Goal: Task Accomplishment & Management: Manage account settings

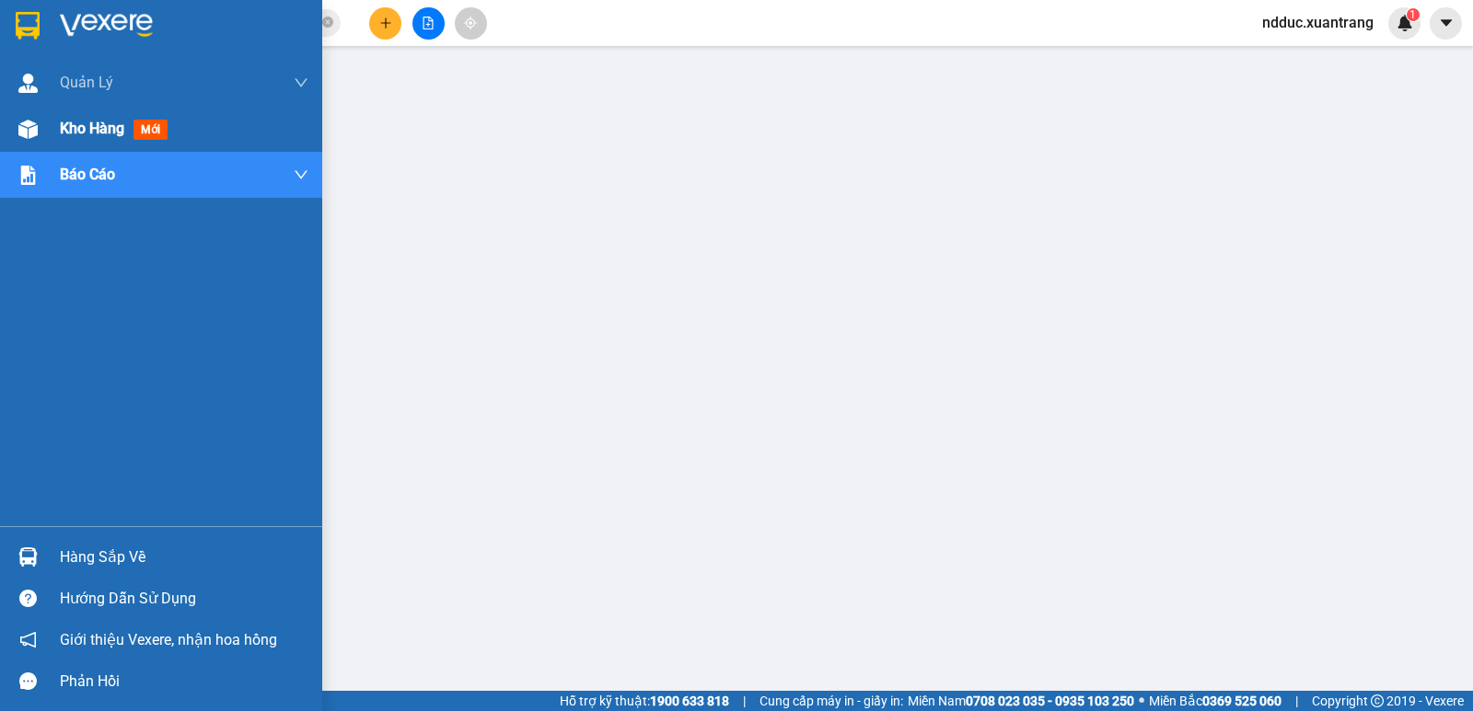
click at [29, 124] on img at bounding box center [27, 129] width 19 height 19
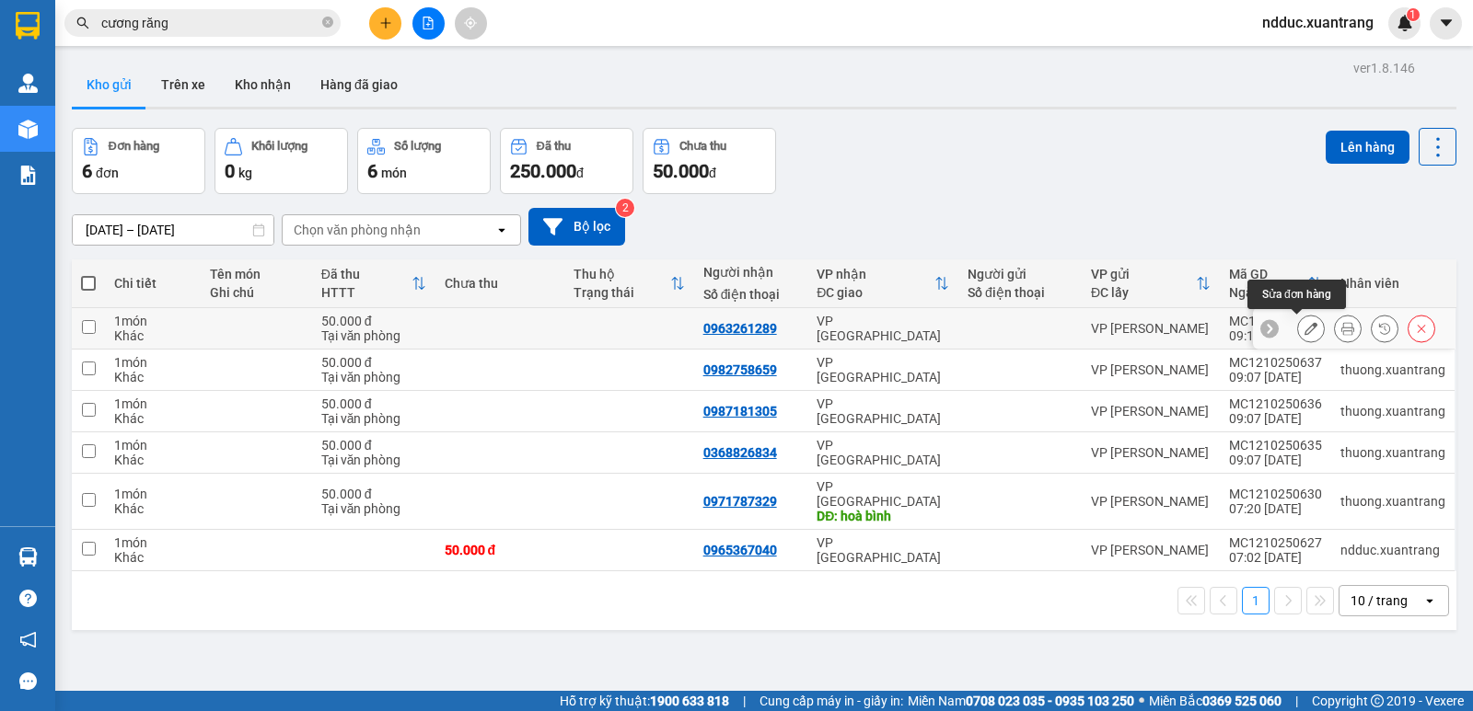
click at [1304, 324] on icon at bounding box center [1310, 328] width 13 height 13
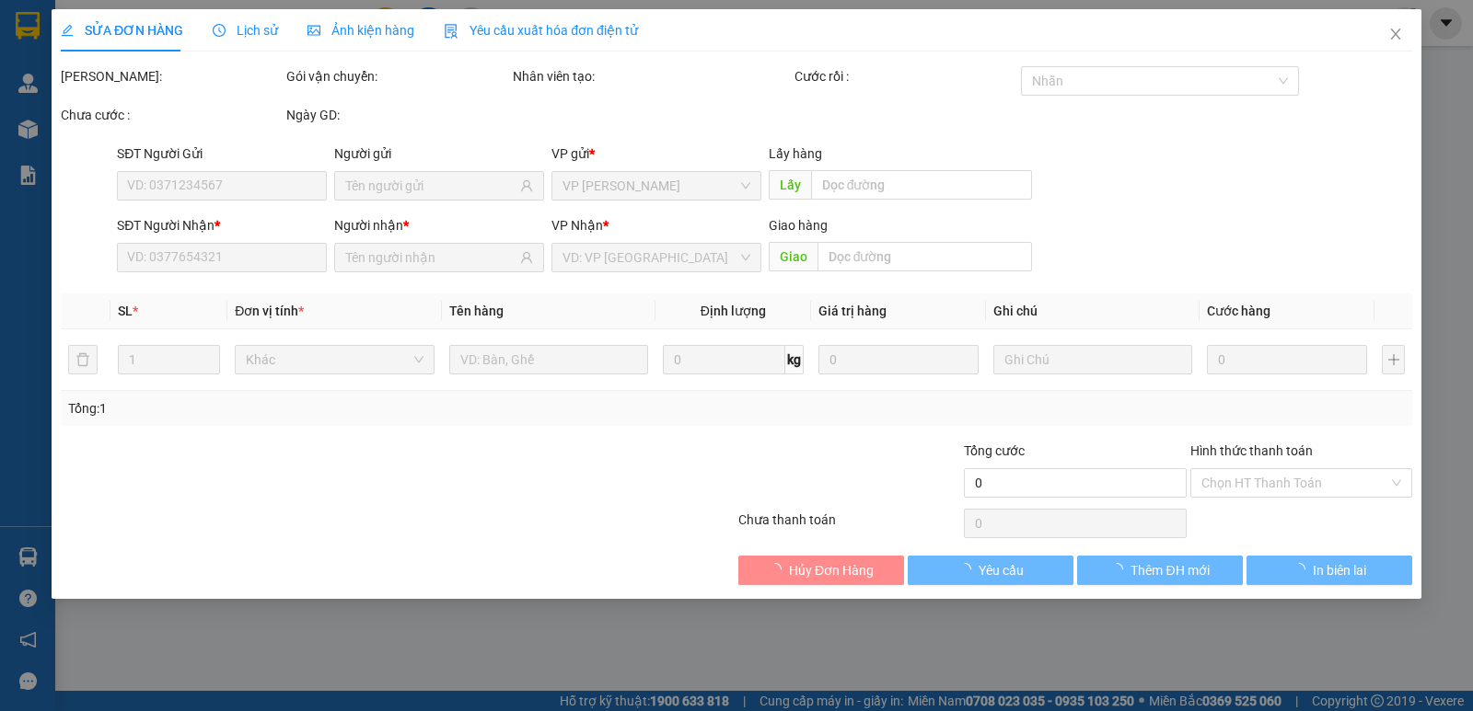
type input "0963261289"
type input "50.000"
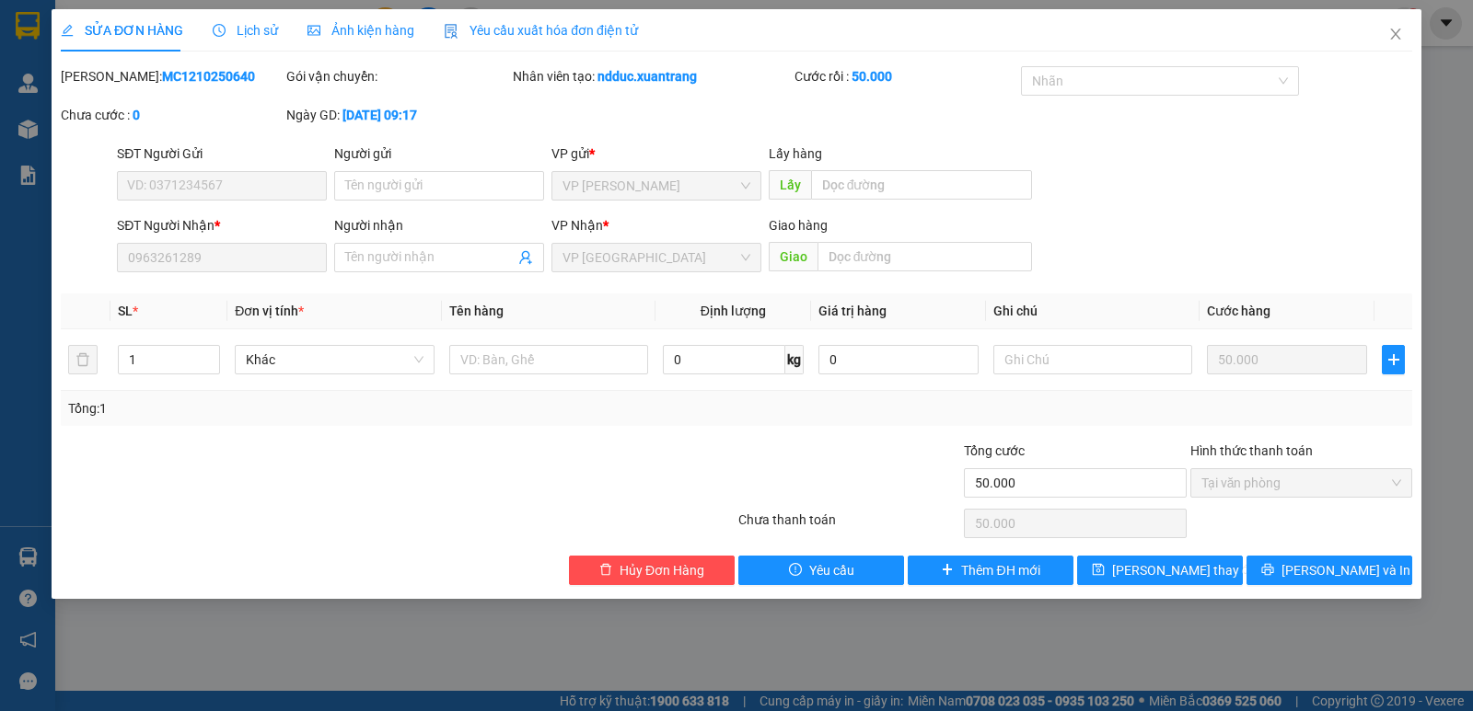
click at [348, 24] on span "Ảnh kiện hàng" at bounding box center [360, 30] width 107 height 15
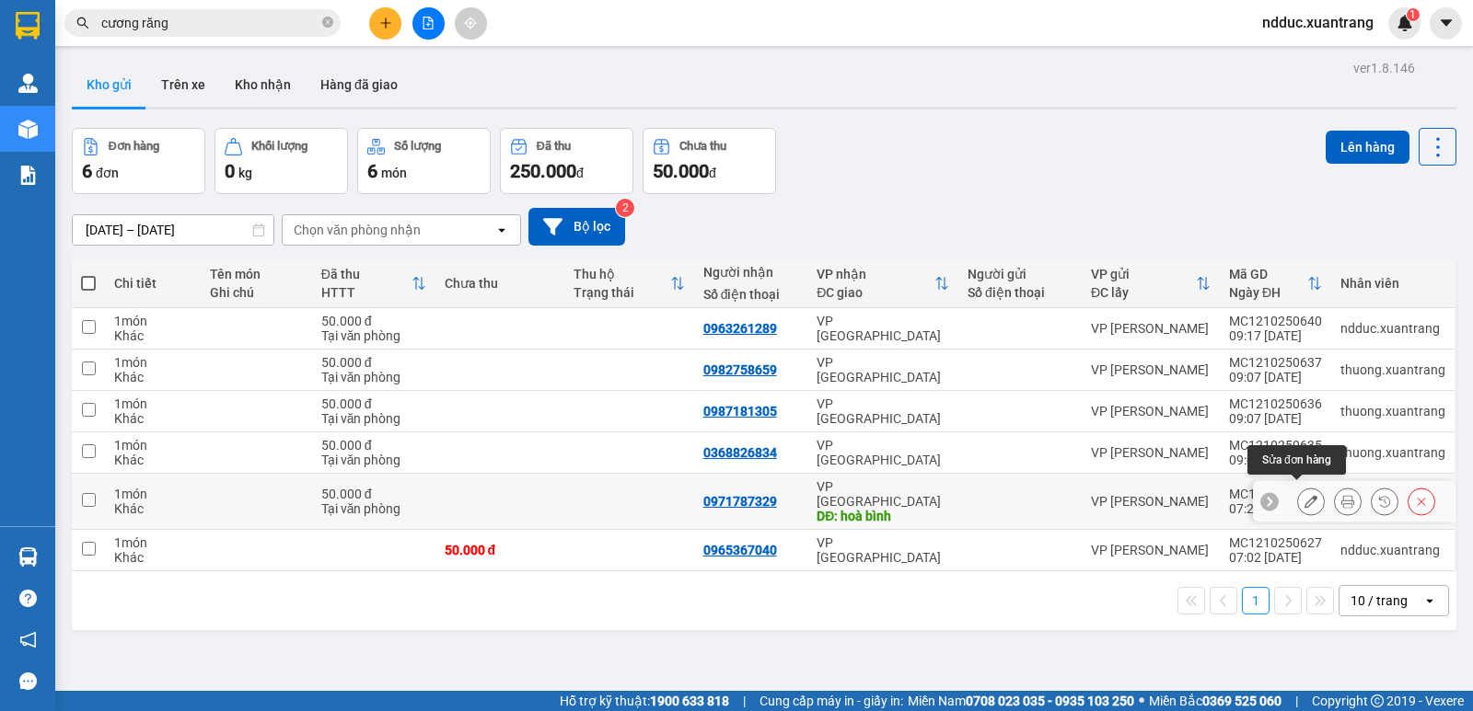
click at [1304, 495] on icon at bounding box center [1310, 501] width 13 height 13
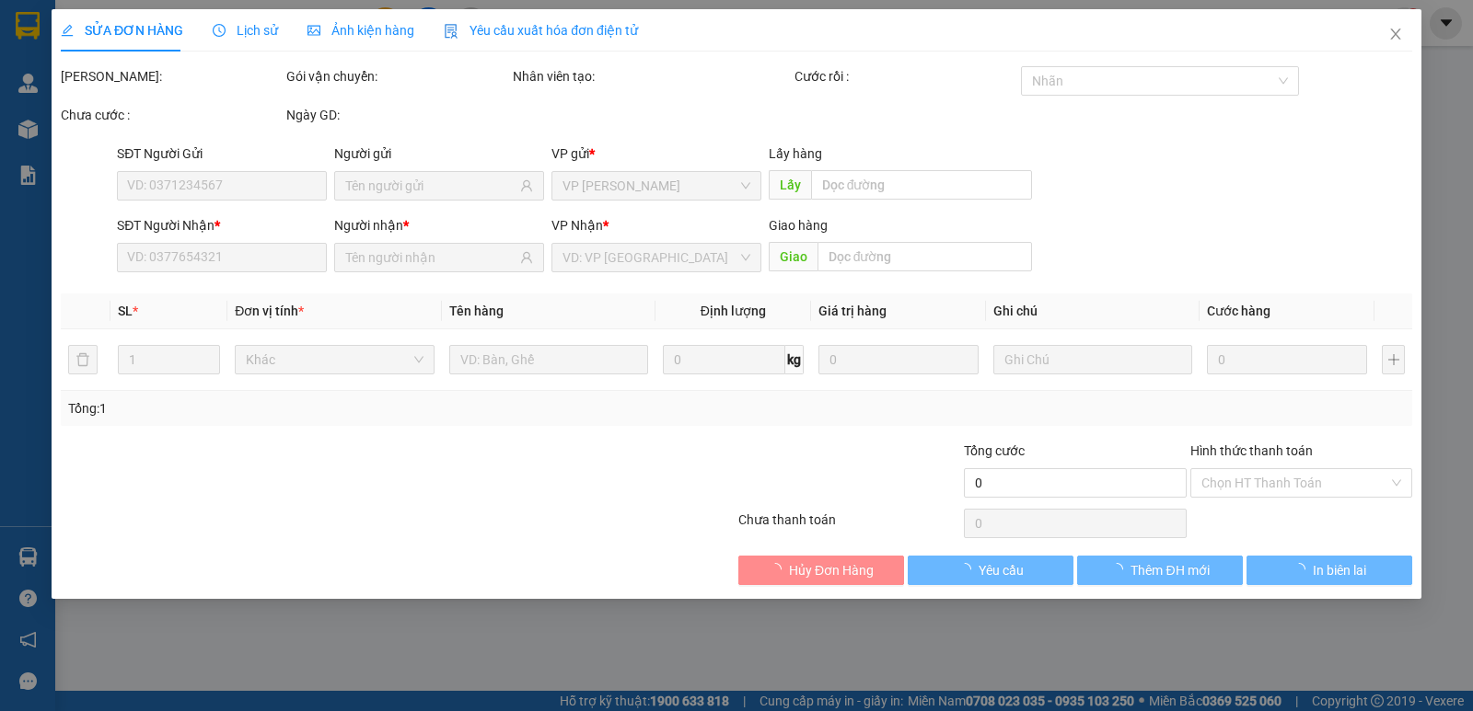
type input "0971787329"
type input "hoà bình"
type input "50.000"
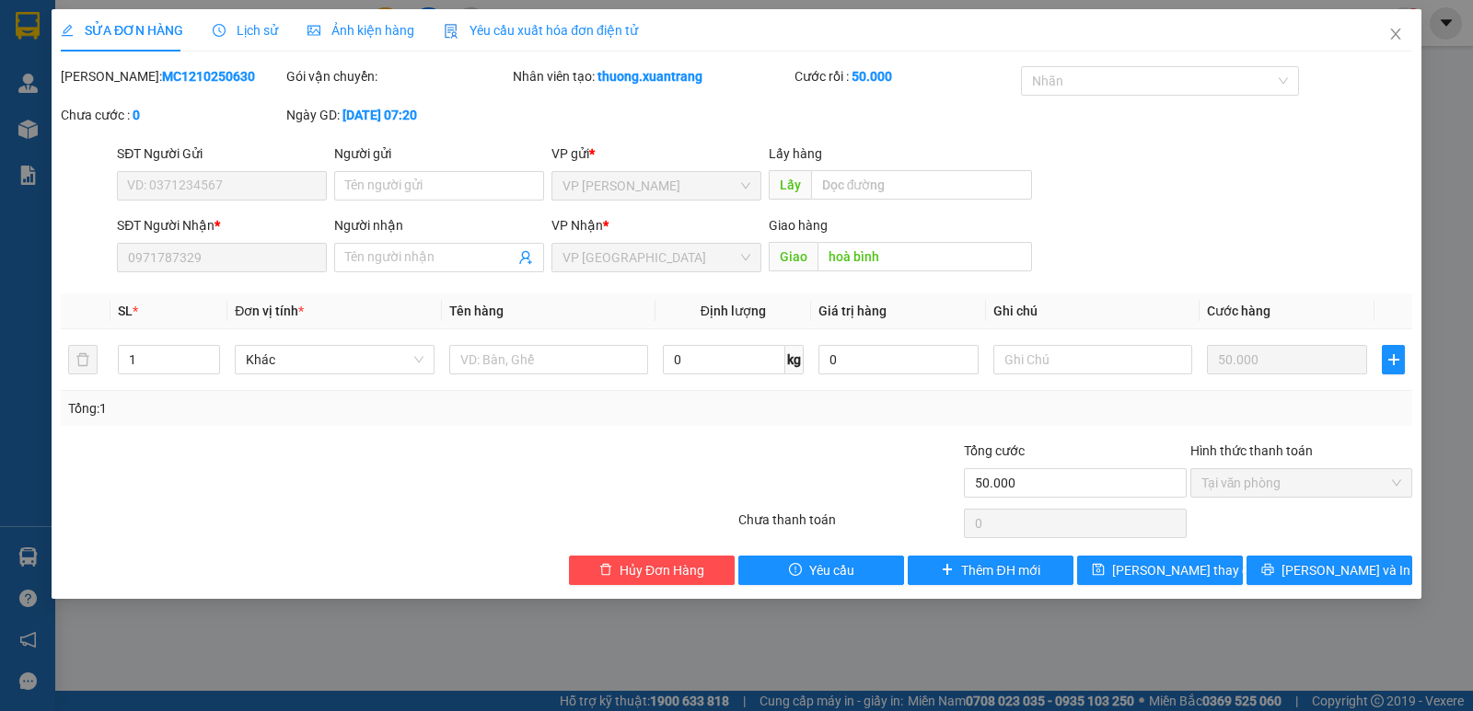
click at [242, 27] on span "Lịch sử" at bounding box center [245, 30] width 65 height 15
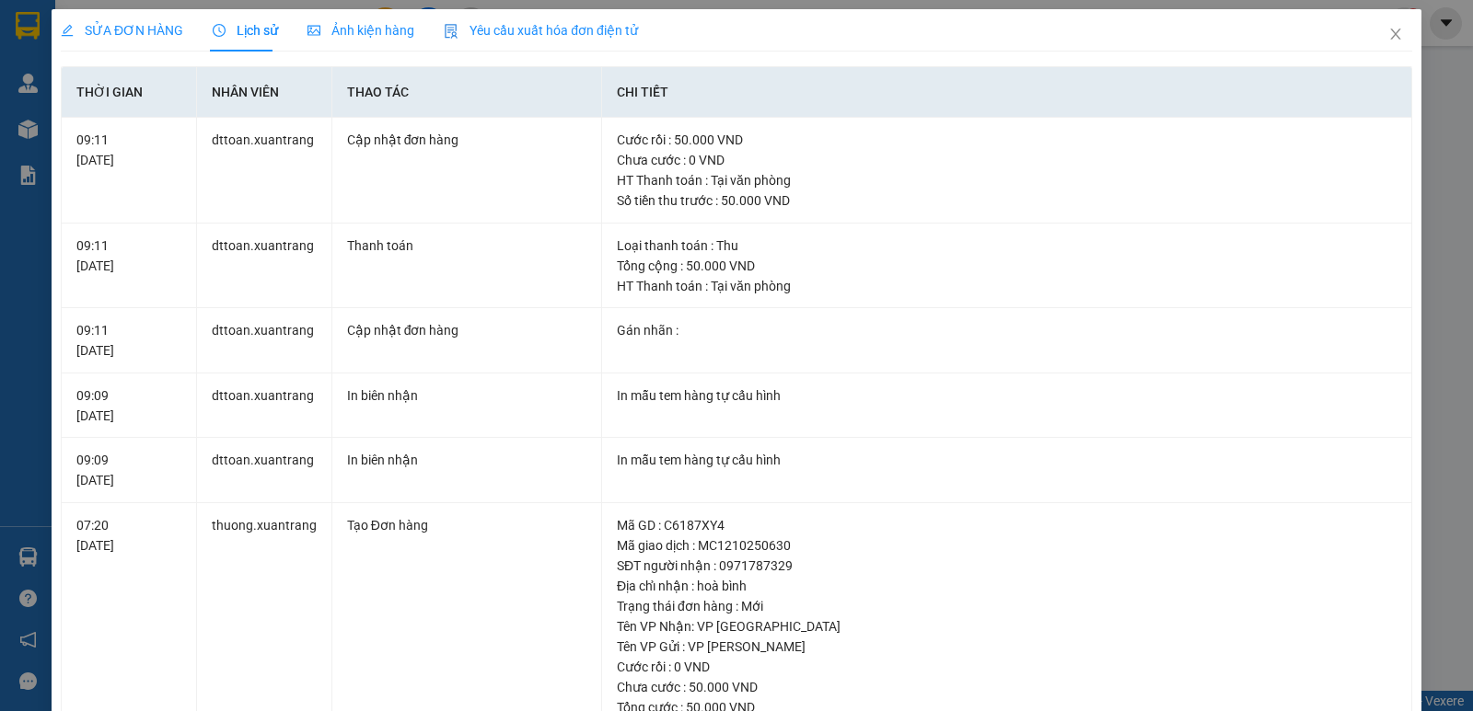
click at [342, 29] on span "Ảnh kiện hàng" at bounding box center [360, 30] width 107 height 15
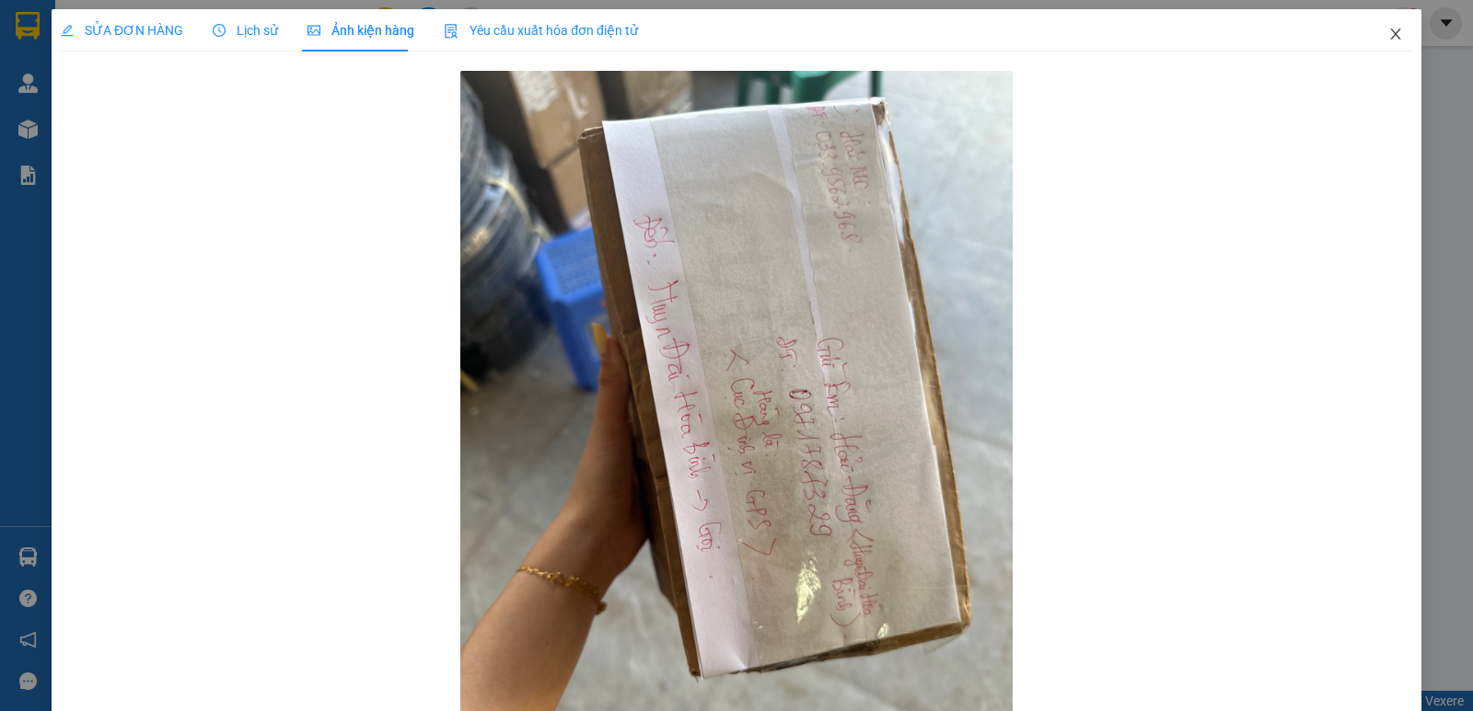
click at [1390, 36] on icon "close" at bounding box center [1395, 34] width 10 height 11
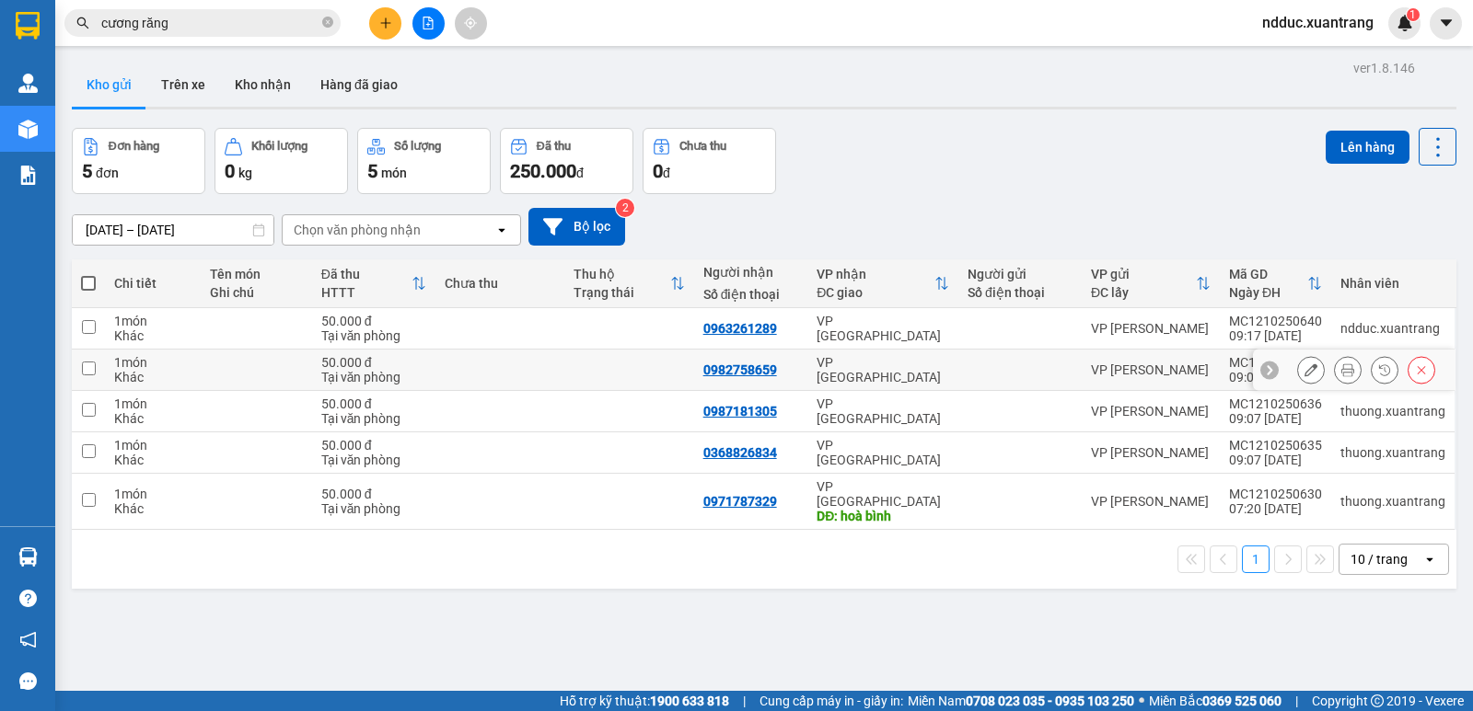
click at [1298, 371] on button at bounding box center [1311, 370] width 26 height 32
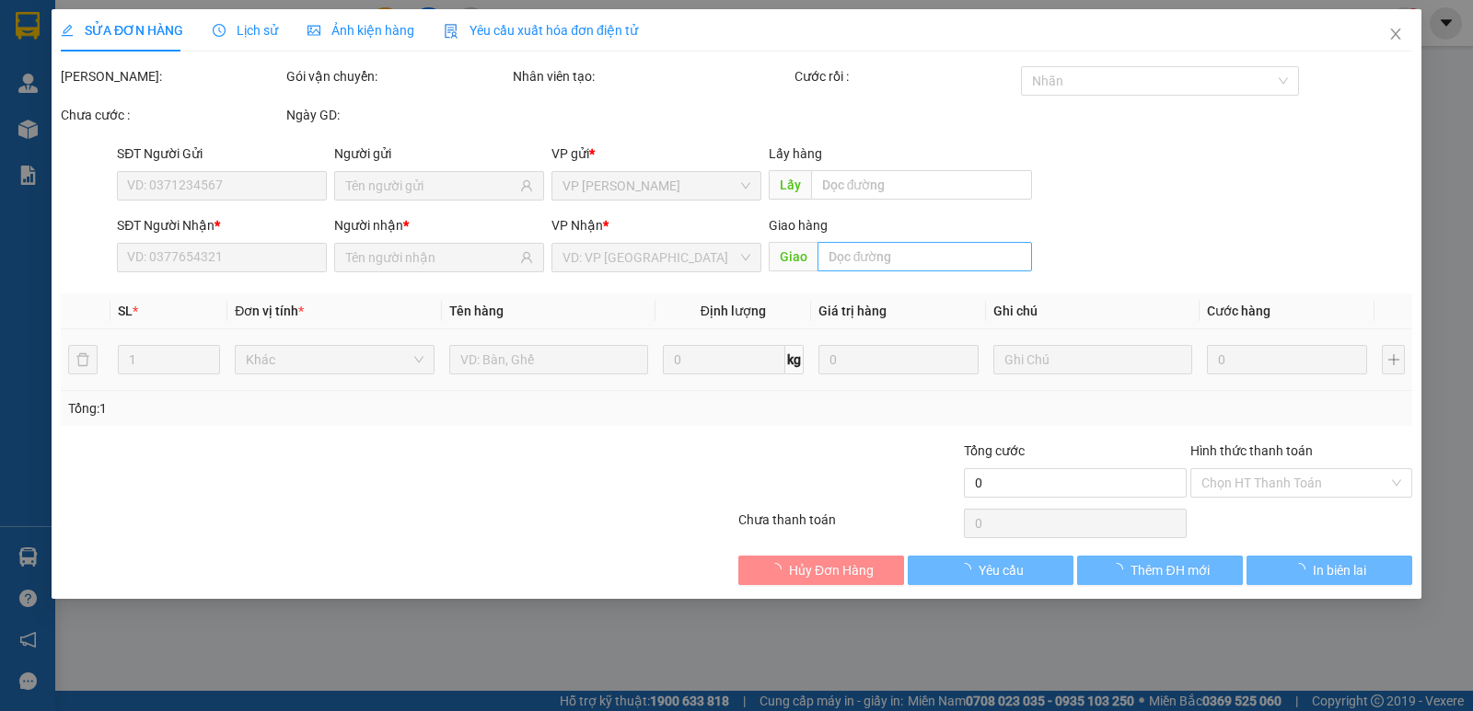
type input "0982758659"
type input "50.000"
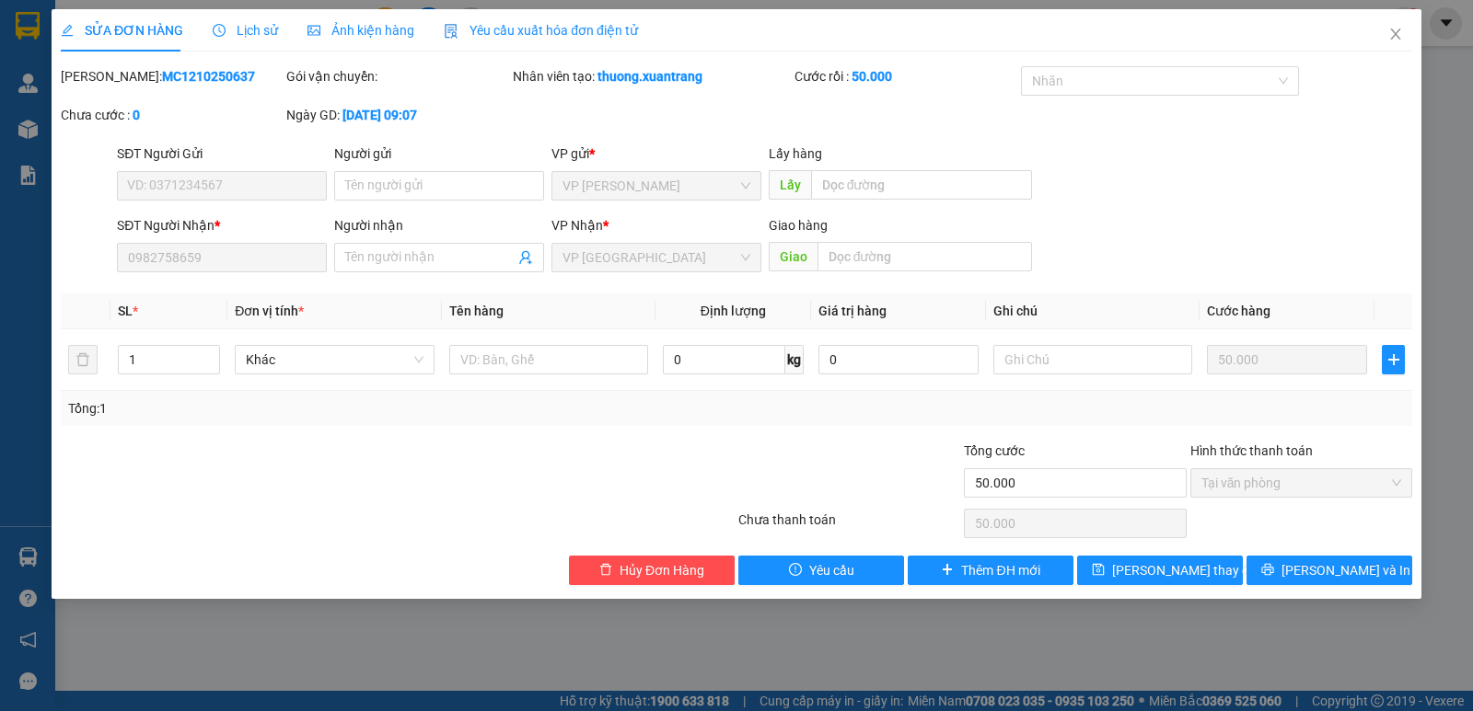
click at [237, 23] on span "Lịch sử" at bounding box center [245, 30] width 65 height 15
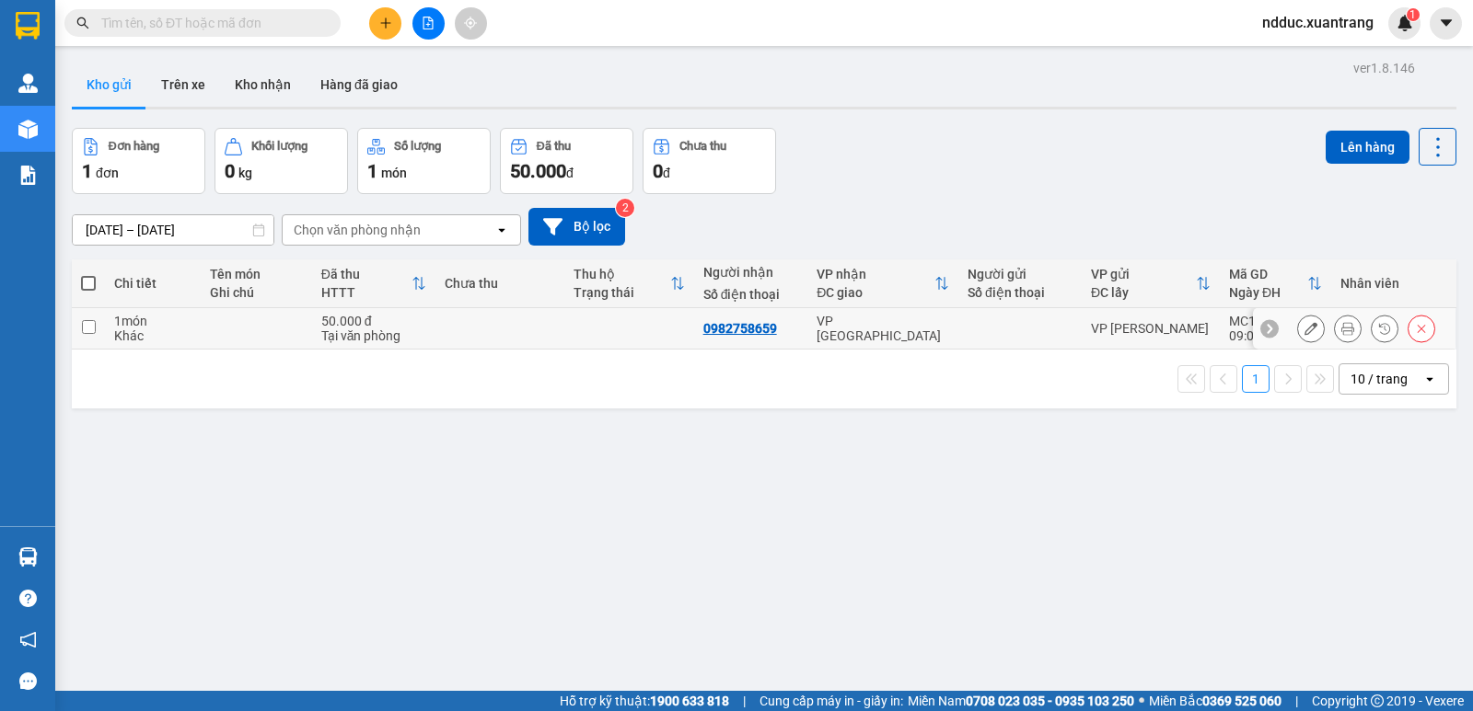
click at [649, 314] on td at bounding box center [629, 328] width 130 height 41
checkbox input "true"
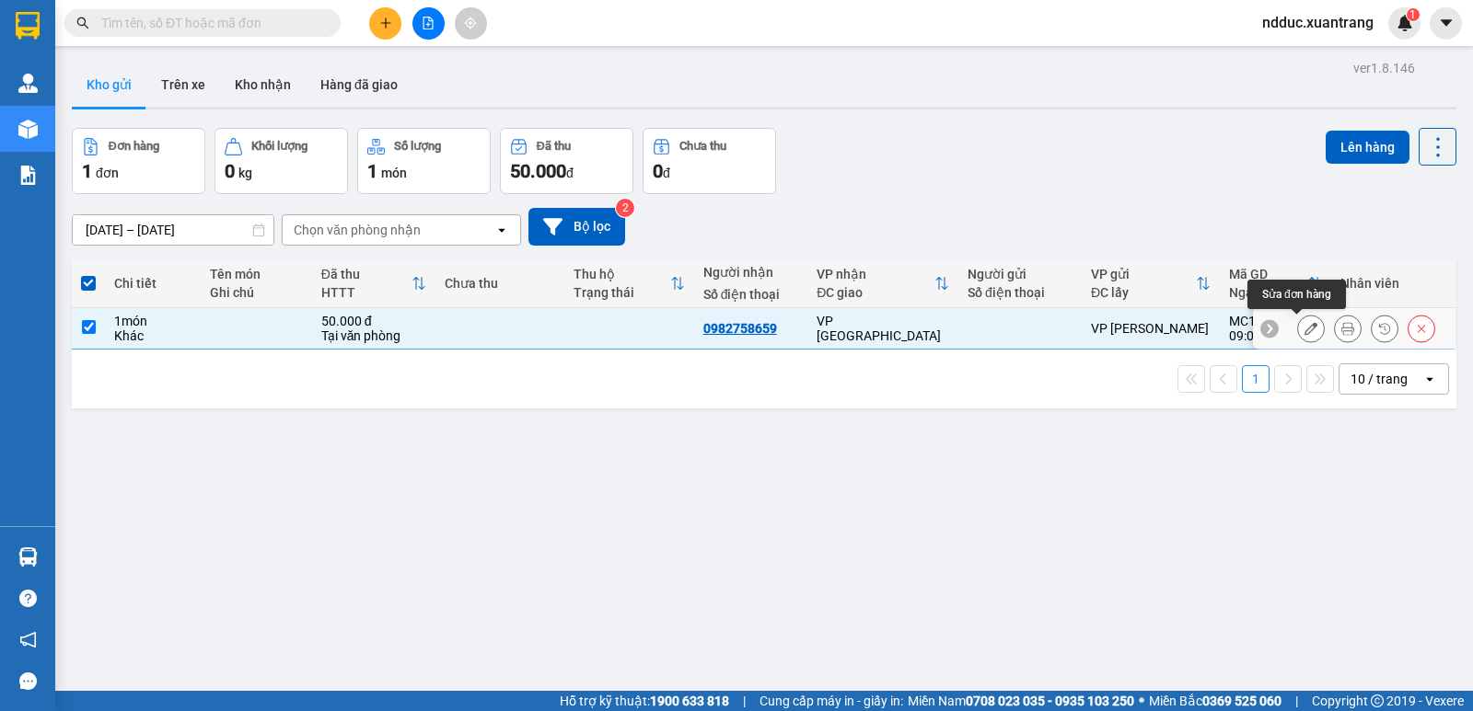
click at [1309, 330] on button at bounding box center [1311, 329] width 26 height 32
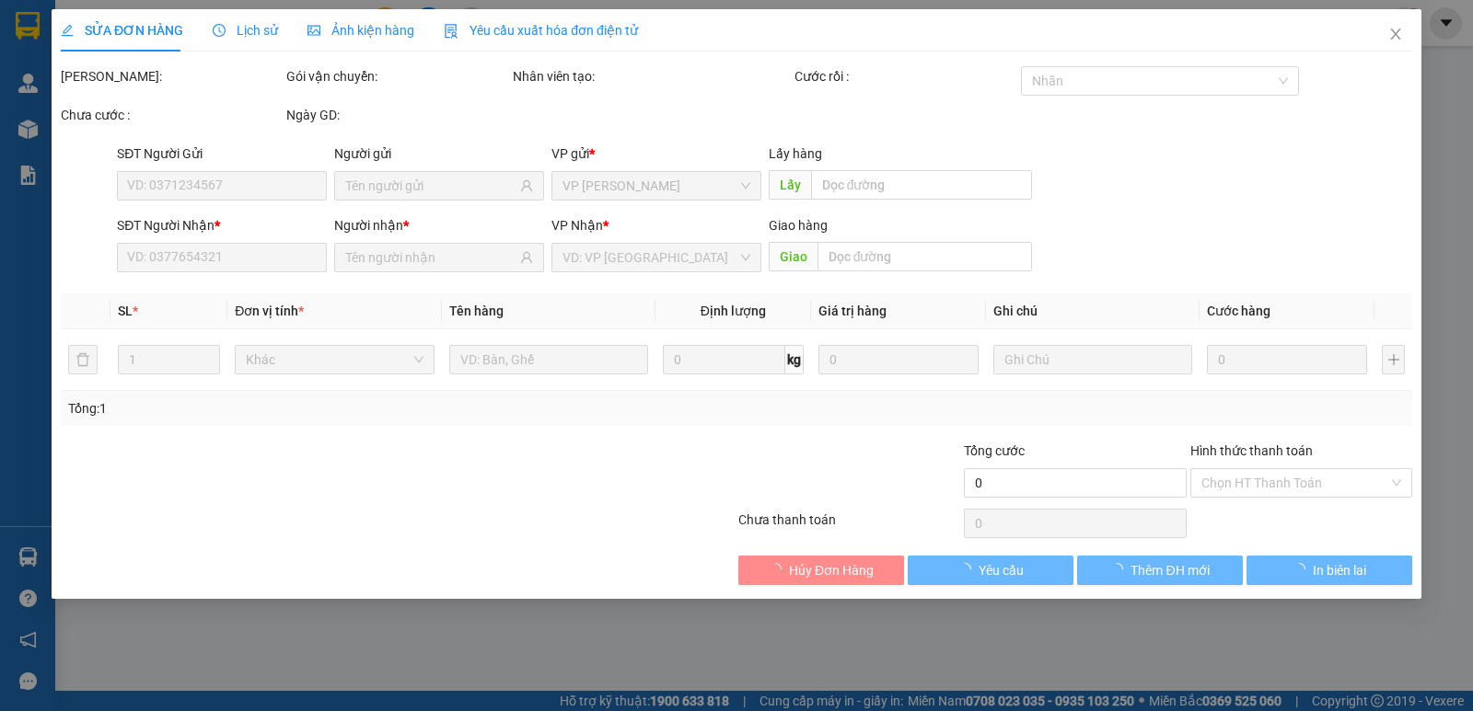
type input "0982758659"
type input "50.000"
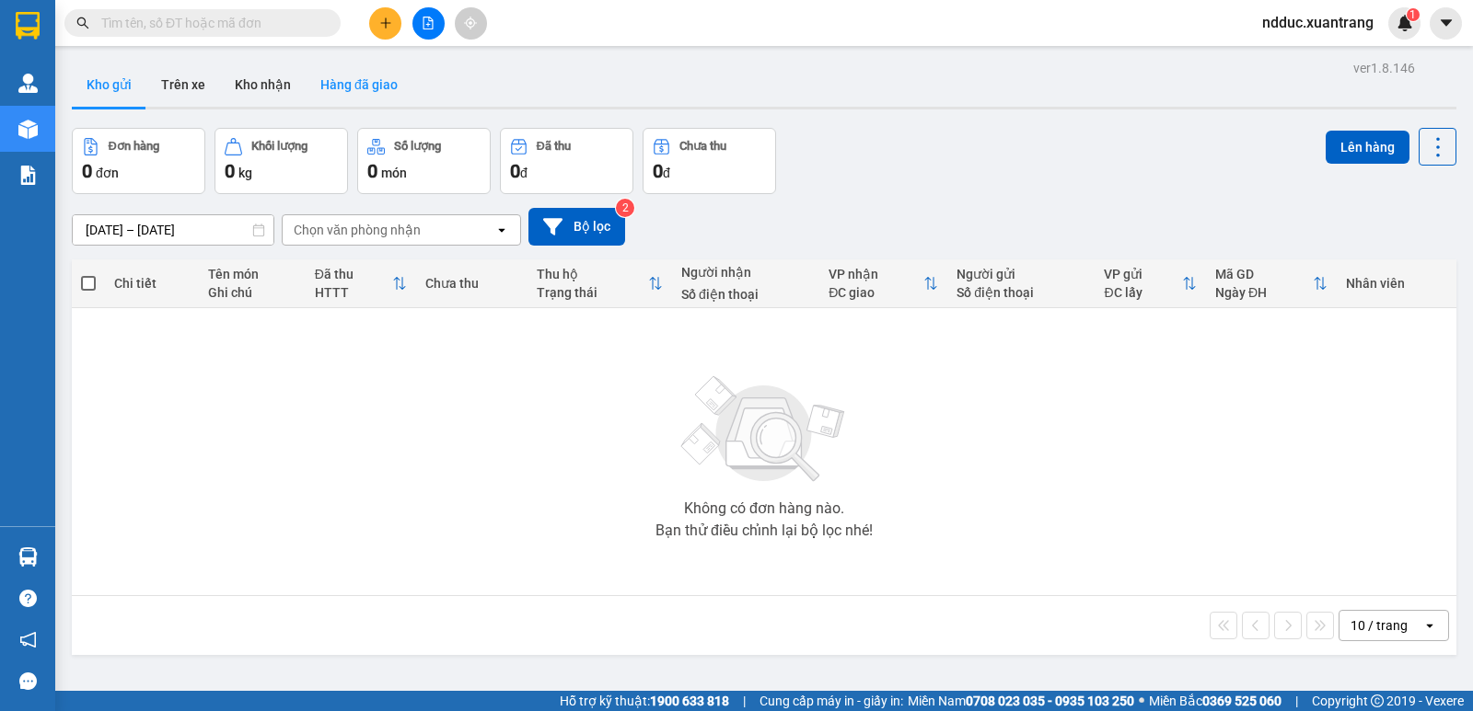
click at [327, 91] on button "Hàng đã giao" at bounding box center [359, 85] width 107 height 44
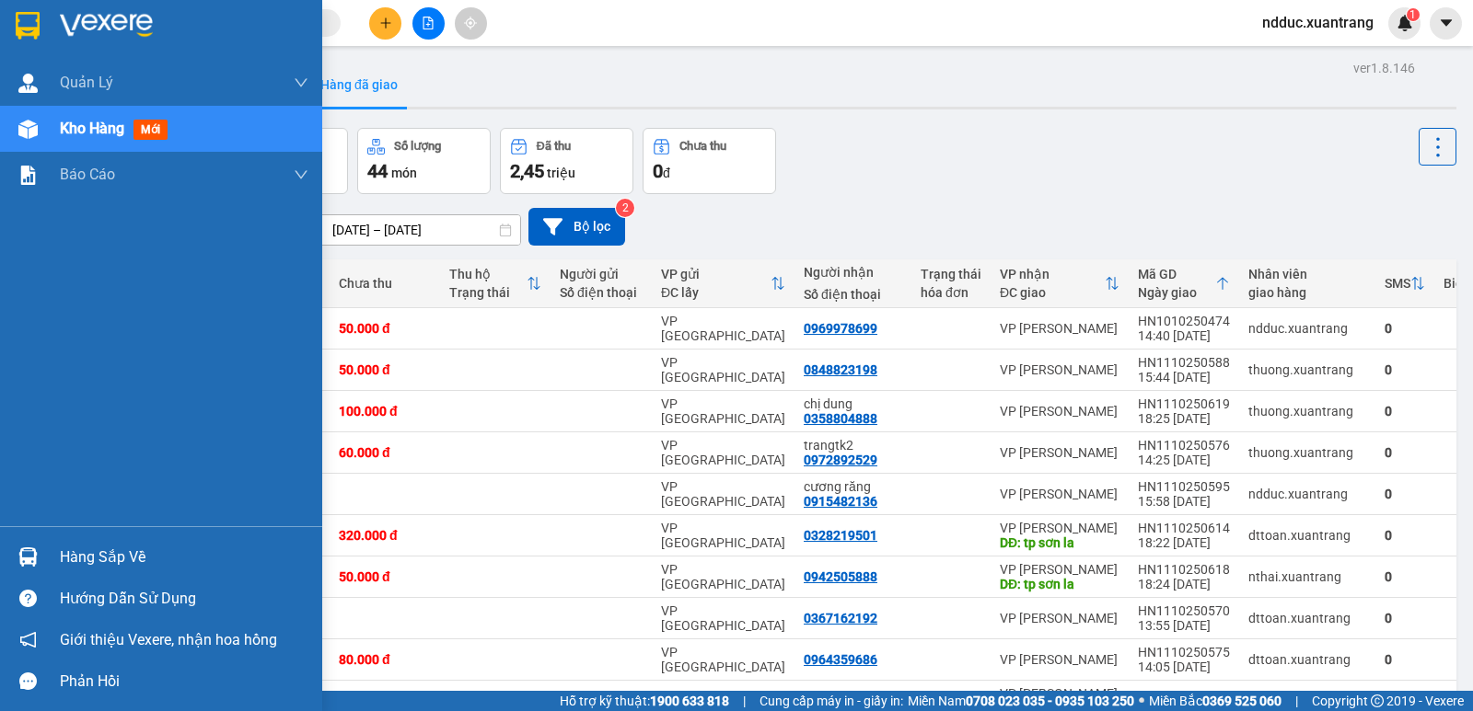
click at [18, 123] on img at bounding box center [27, 129] width 19 height 19
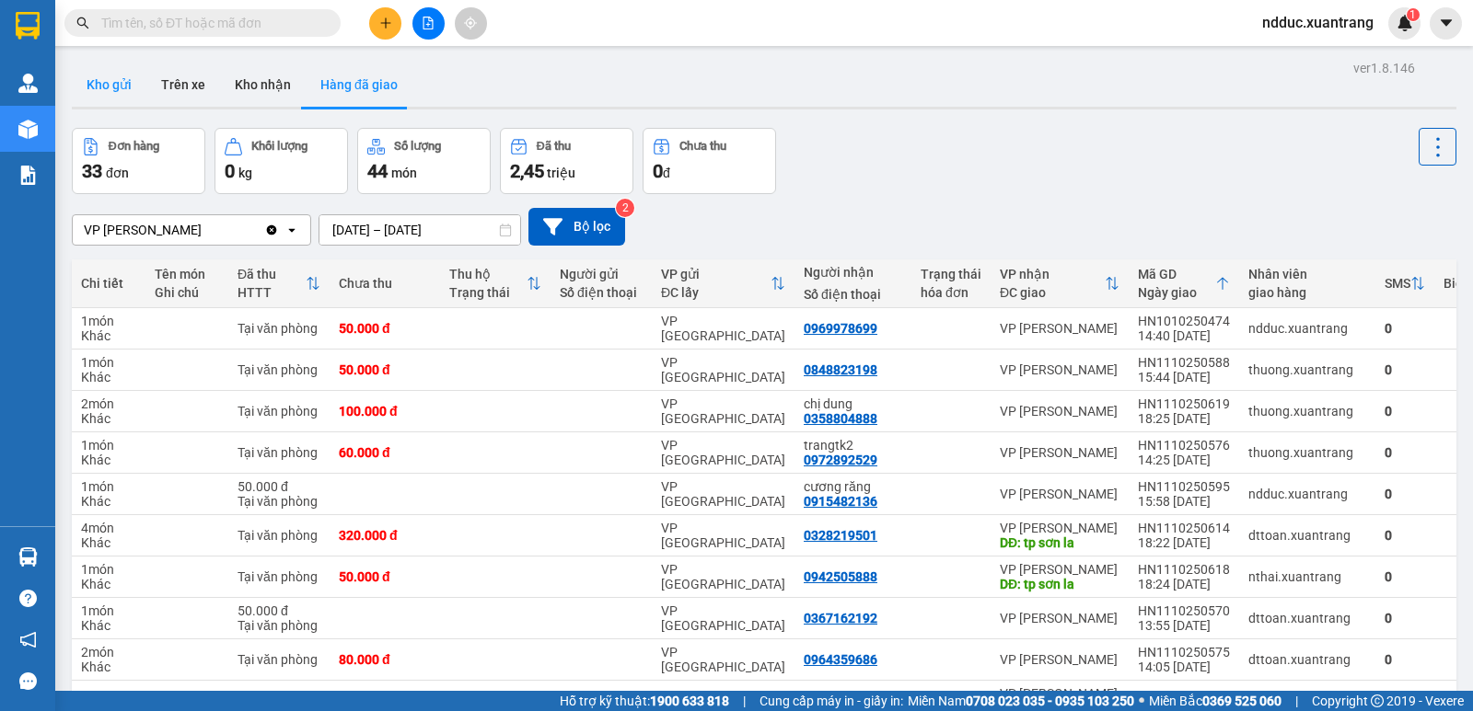
click at [86, 82] on button "Kho gửi" at bounding box center [109, 85] width 75 height 44
